Goal: Transaction & Acquisition: Download file/media

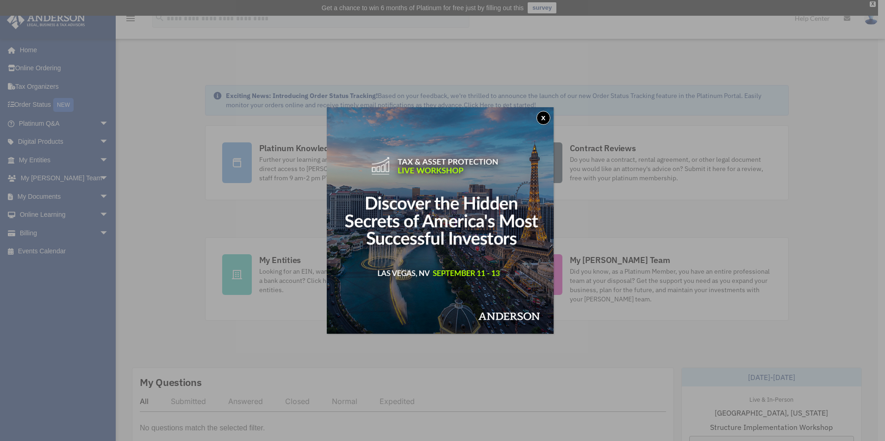
click at [546, 123] on button "x" at bounding box center [543, 118] width 14 height 14
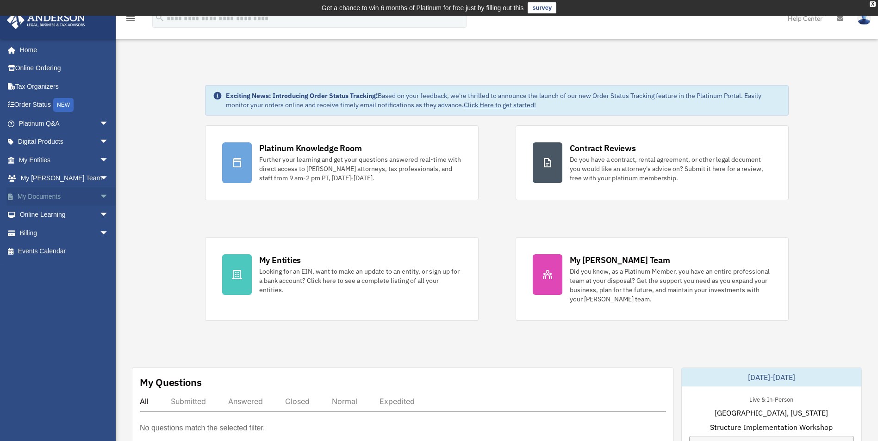
click at [42, 194] on link "My Documents arrow_drop_down" at bounding box center [64, 196] width 116 height 19
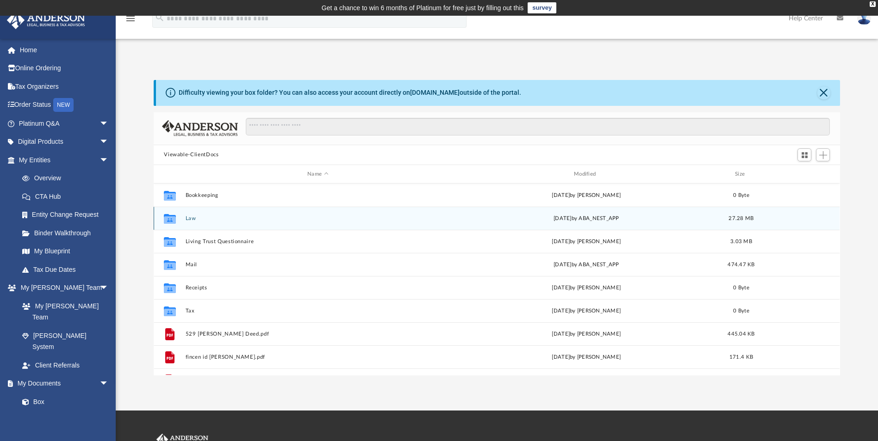
scroll to position [204, 679]
click at [186, 218] on button "Law" at bounding box center [318, 219] width 265 height 6
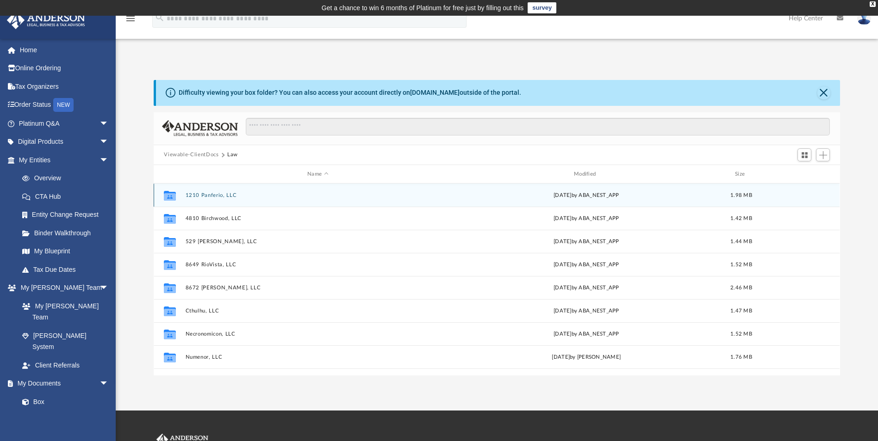
click at [213, 191] on div "Collaborated Folder 1210 Panferio, LLC [DATE] by ABA_NEST_APP 1.98 MB" at bounding box center [497, 195] width 686 height 23
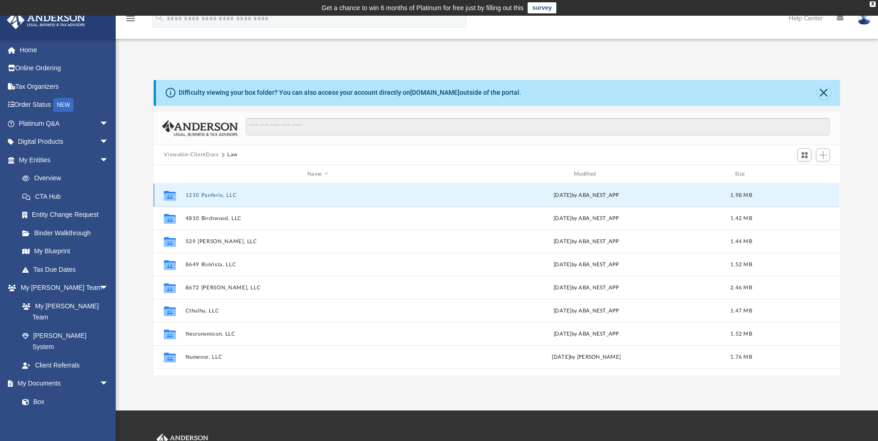
click at [214, 193] on button "1210 Panferio, LLC" at bounding box center [318, 196] width 265 height 6
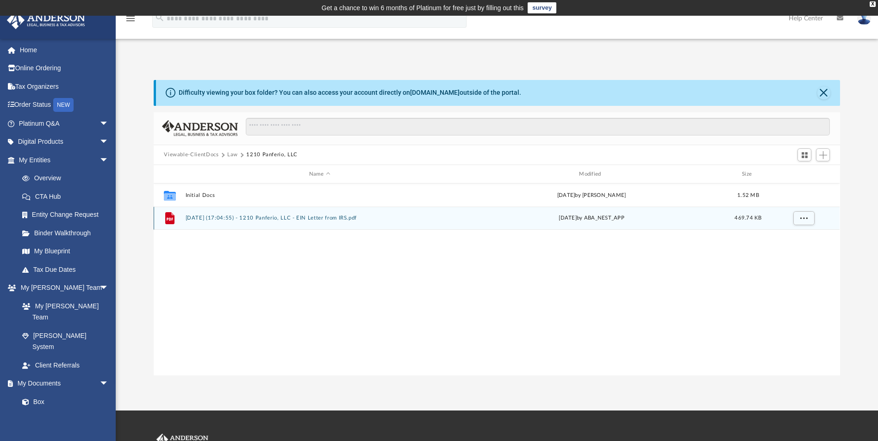
click at [276, 221] on button "[DATE] (17:04:55) - 1210 Panferio, LLC - EIN Letter from IRS.pdf" at bounding box center [320, 219] width 268 height 6
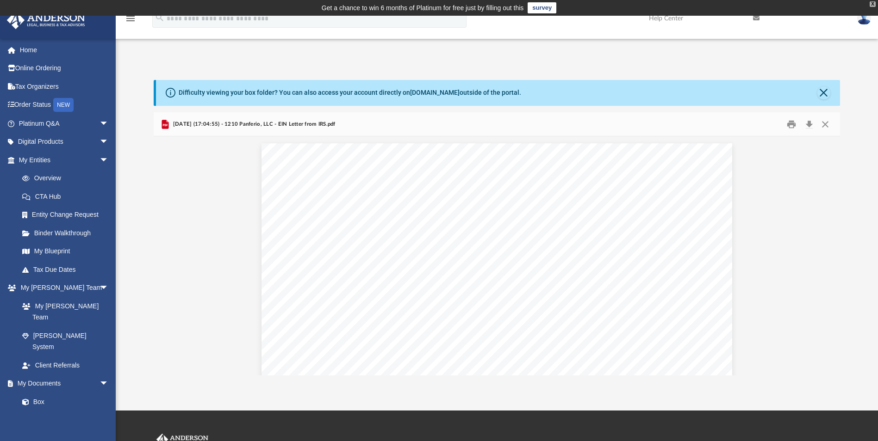
click at [873, 3] on div "X" at bounding box center [873, 4] width 6 height 6
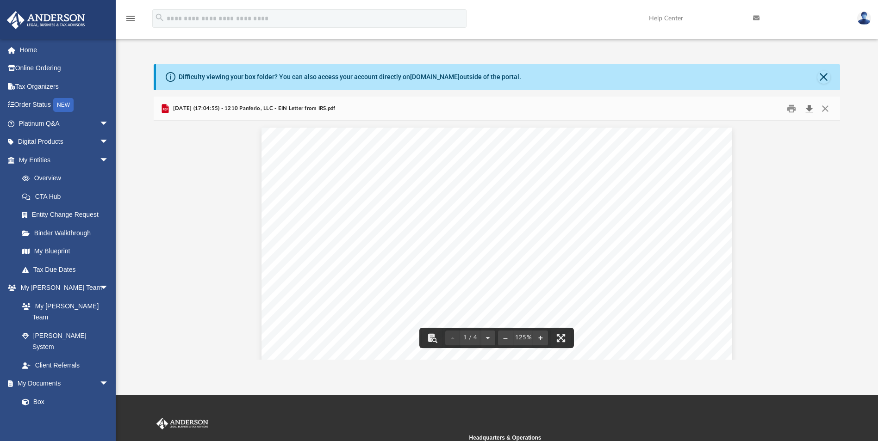
click at [808, 106] on button "Download" at bounding box center [809, 108] width 17 height 14
